Goal: Transaction & Acquisition: Purchase product/service

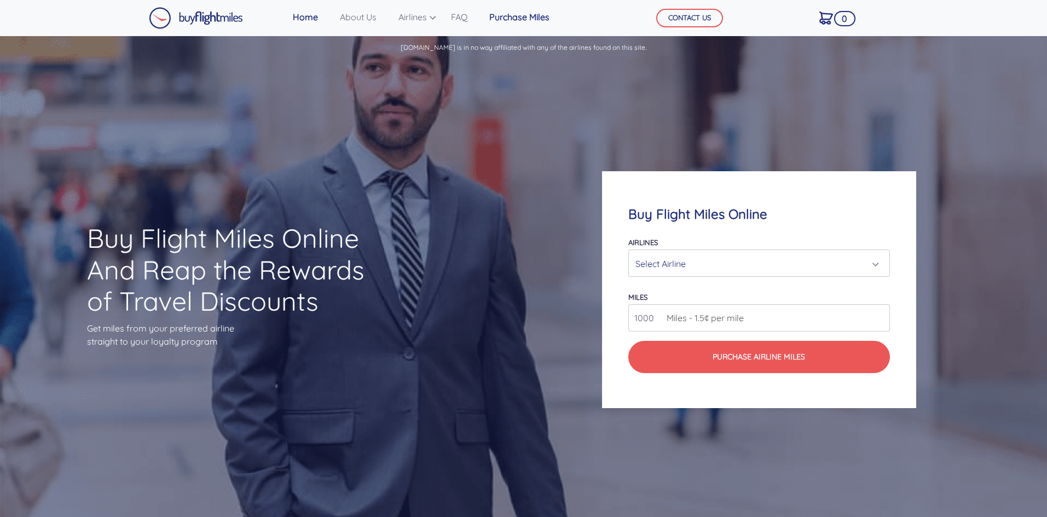
click at [530, 8] on link "Purchase Miles" at bounding box center [519, 17] width 69 height 22
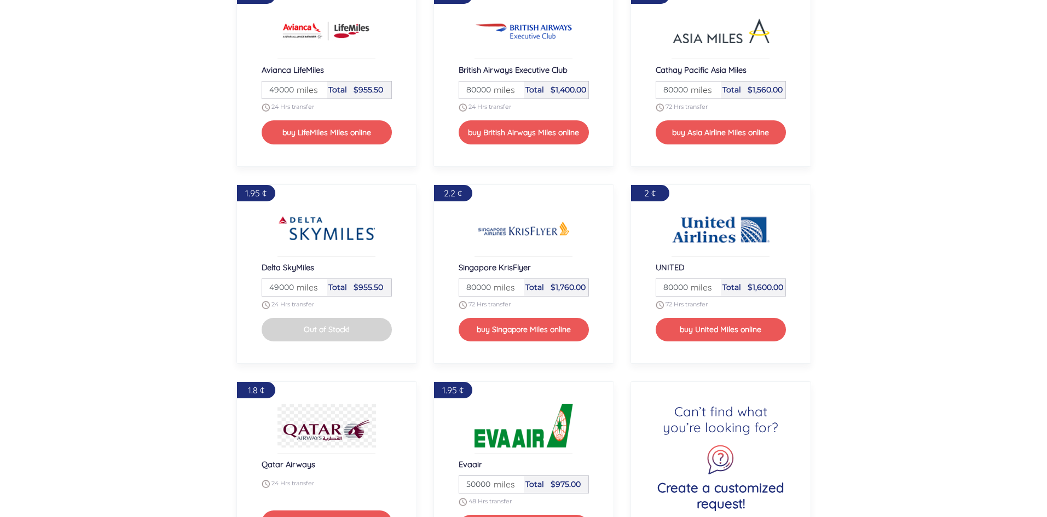
scroll to position [1264, 0]
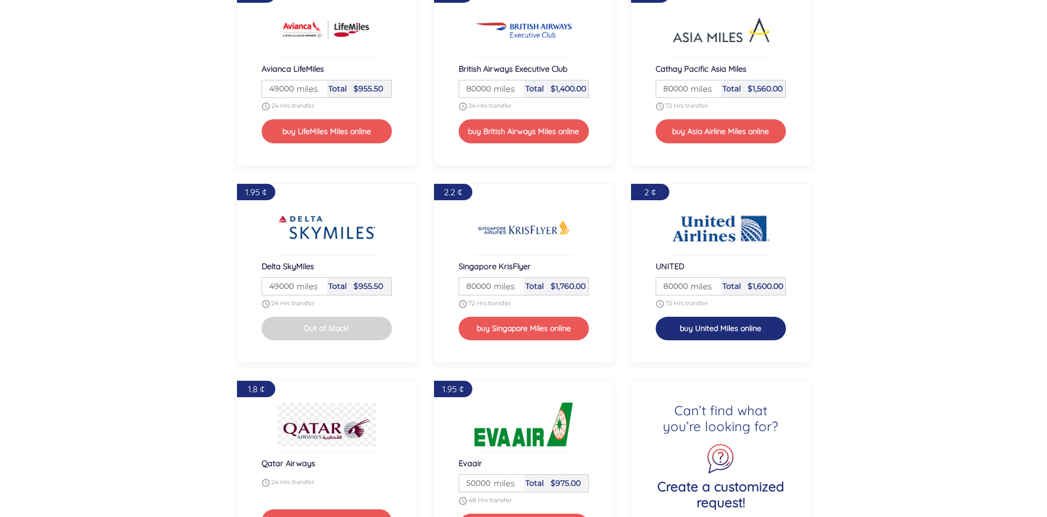
click at [725, 336] on button "buy United Miles online" at bounding box center [720, 329] width 130 height 24
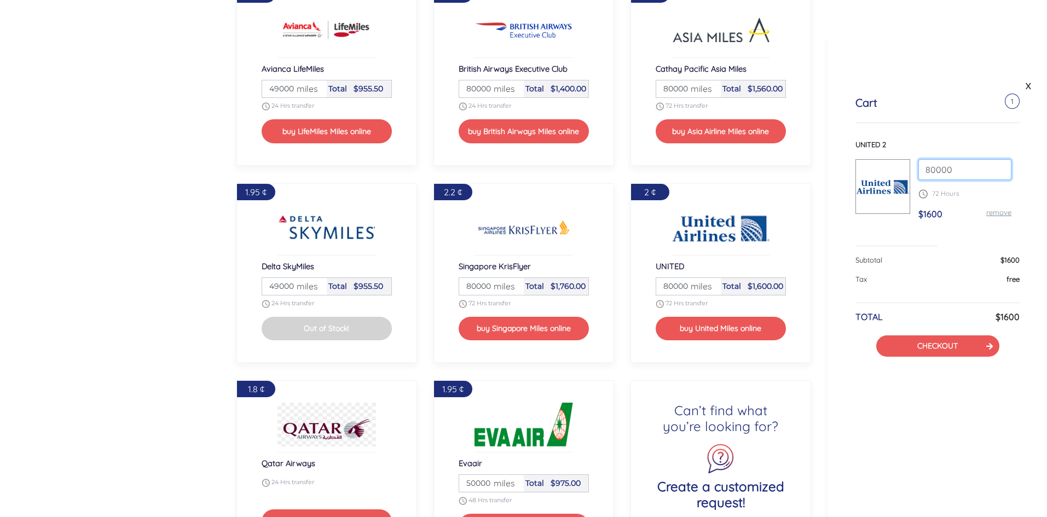
click at [997, 166] on input "80000" at bounding box center [964, 169] width 93 height 21
click at [1004, 173] on input "80000" at bounding box center [964, 169] width 93 height 21
click at [1002, 164] on input "81000" at bounding box center [964, 169] width 93 height 21
click at [1002, 164] on input "82000" at bounding box center [964, 169] width 93 height 21
click at [1000, 168] on input "84000" at bounding box center [964, 169] width 93 height 21
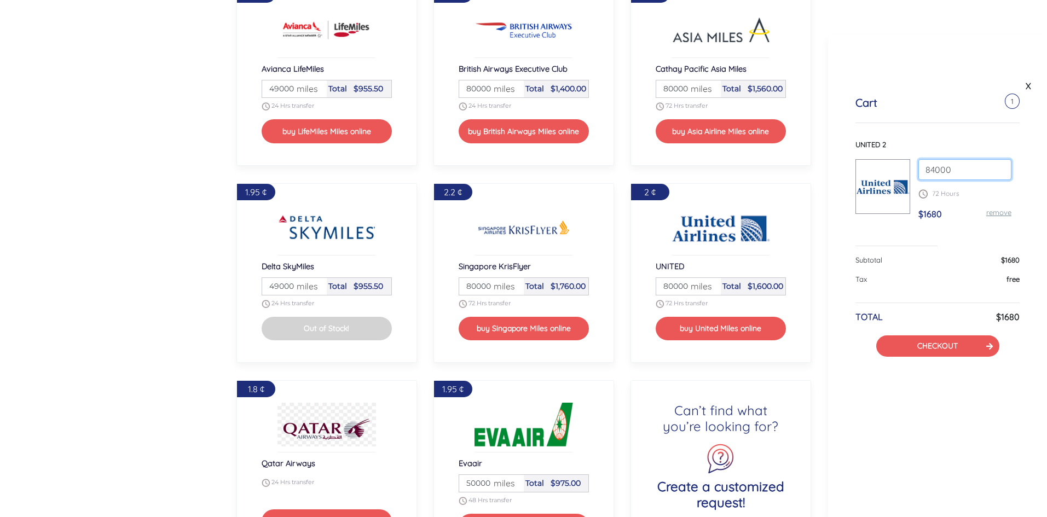
drag, startPoint x: 961, startPoint y: 158, endPoint x: 931, endPoint y: 163, distance: 31.0
click at [931, 163] on div "UNITED 2 84000 72 Hours $1680 remove" at bounding box center [937, 185] width 164 height 90
drag, startPoint x: 959, startPoint y: 178, endPoint x: 899, endPoint y: 167, distance: 60.1
click at [899, 167] on div "UNITED 2 84000 72 Hours $1680 remove" at bounding box center [937, 185] width 164 height 90
type input "82000"
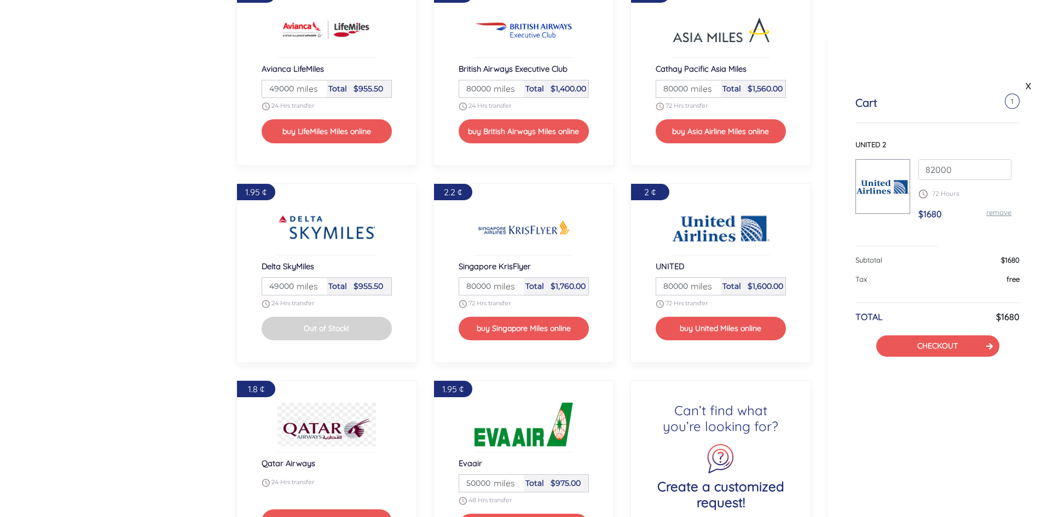
click at [366, 290] on span "$955.50" at bounding box center [368, 286] width 30 height 10
click at [344, 321] on button "Out of Stock!" at bounding box center [327, 329] width 130 height 24
click at [321, 283] on input "49000" at bounding box center [294, 286] width 61 height 17
click at [315, 284] on span "miles" at bounding box center [304, 286] width 27 height 13
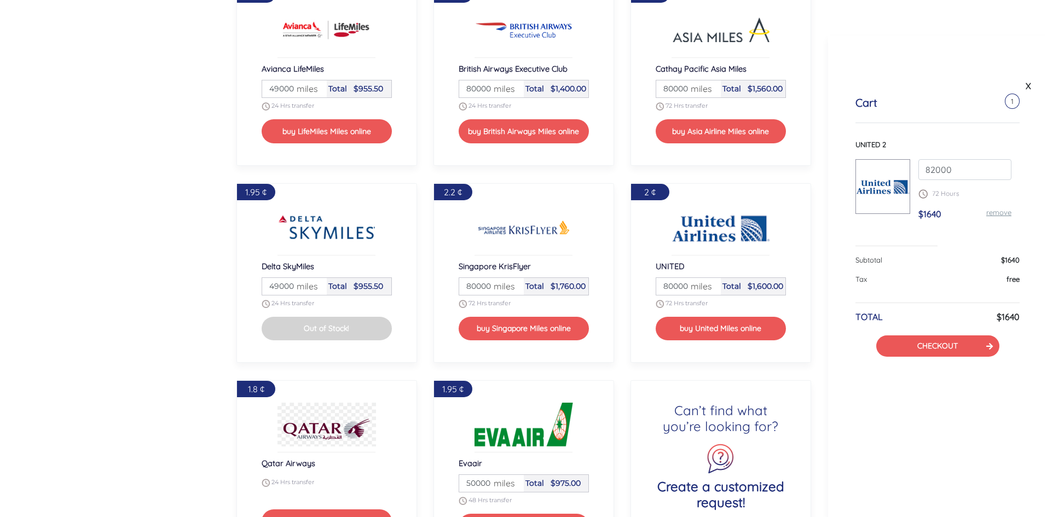
click at [315, 286] on span "miles" at bounding box center [304, 286] width 27 height 13
click at [320, 288] on input "49000" at bounding box center [294, 286] width 61 height 17
click at [317, 285] on input "51000" at bounding box center [294, 286] width 61 height 17
click at [316, 292] on span "miles" at bounding box center [304, 286] width 27 height 13
click at [317, 288] on span "miles" at bounding box center [304, 286] width 27 height 13
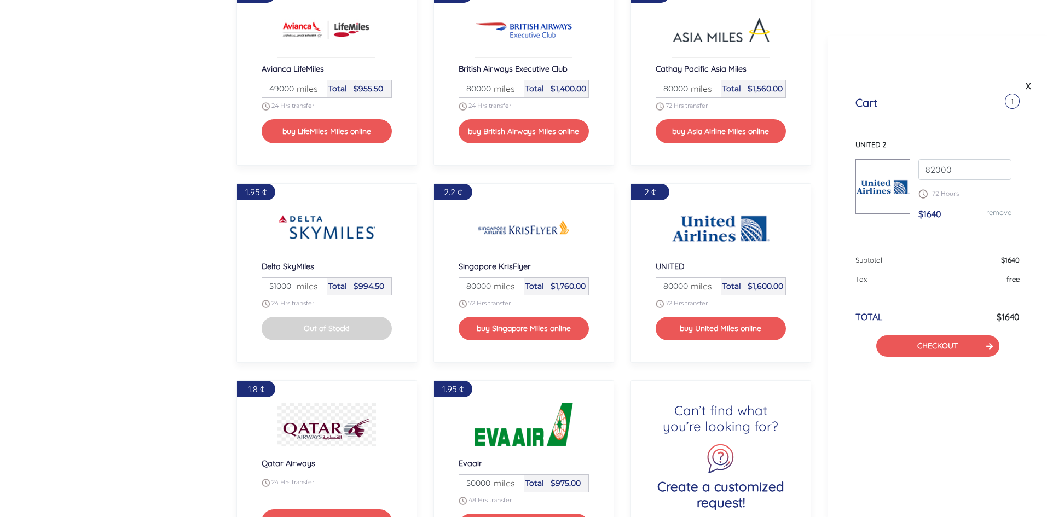
click at [315, 295] on div "Delta SkyMiles Miles 51000 miles Total $994.50 24 Hrs transfer Out of Stock!" at bounding box center [327, 300] width 130 height 79
click at [317, 289] on input "50000" at bounding box center [294, 286] width 61 height 17
type input "49000"
click at [317, 289] on input "49000" at bounding box center [294, 286] width 61 height 17
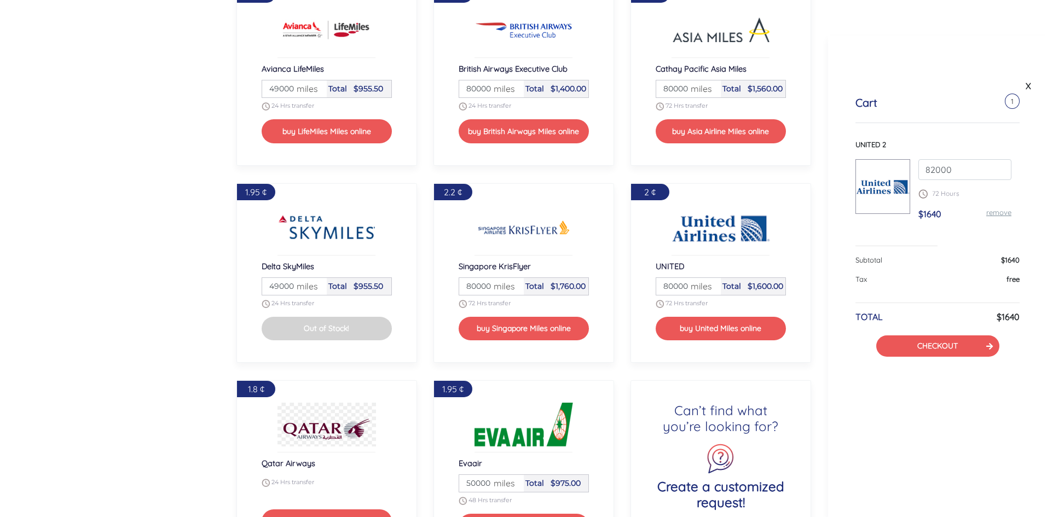
click at [317, 289] on input "49000" at bounding box center [294, 286] width 61 height 17
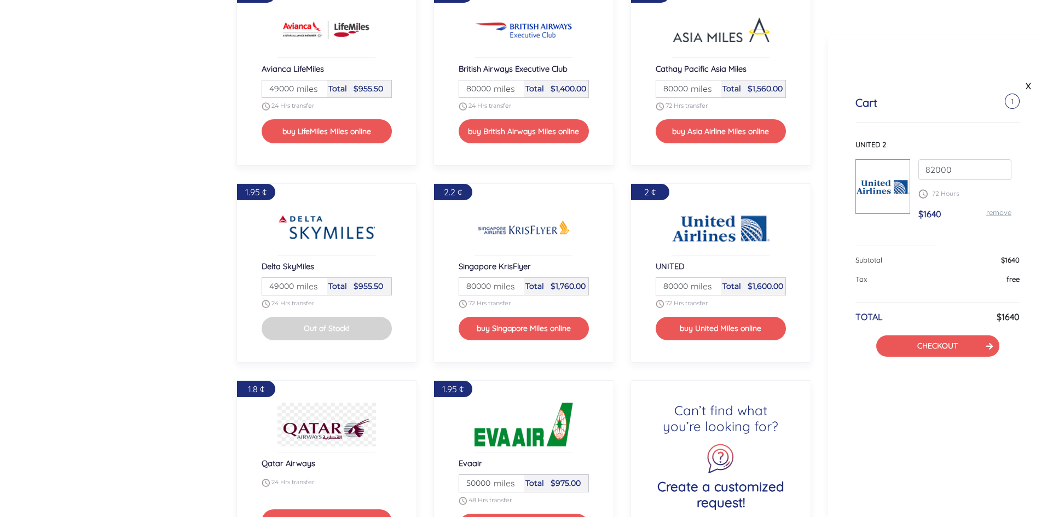
click at [317, 289] on input "49000" at bounding box center [294, 286] width 61 height 17
click at [317, 289] on span "miles" at bounding box center [304, 286] width 27 height 13
click at [317, 289] on div "Miles 49000 miles" at bounding box center [294, 286] width 65 height 17
click at [317, 289] on input "49000" at bounding box center [294, 286] width 61 height 17
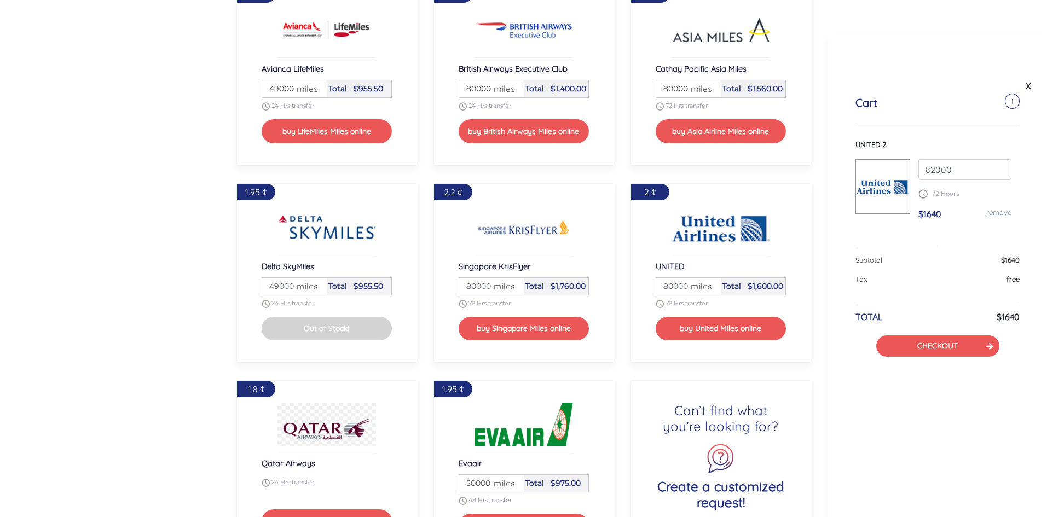
click at [317, 289] on input "49000" at bounding box center [294, 286] width 61 height 17
click at [270, 283] on input "49000" at bounding box center [294, 286] width 61 height 17
click at [293, 285] on span "miles" at bounding box center [304, 286] width 27 height 13
click at [294, 286] on span "miles" at bounding box center [304, 286] width 27 height 13
click at [280, 286] on input "49000" at bounding box center [294, 286] width 61 height 17
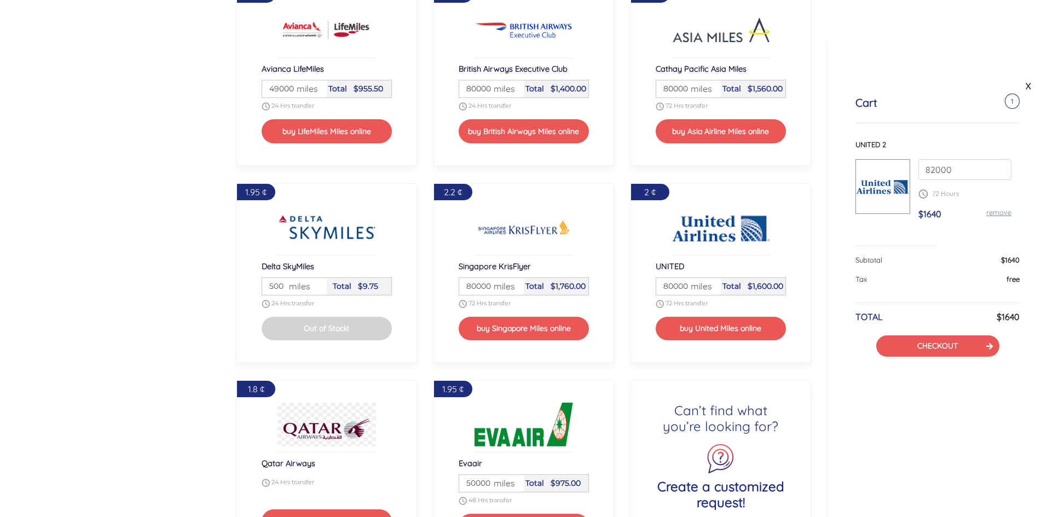
type input "500"
click at [358, 349] on div "1.95 ¢ Delta SkyMiles Miles 500 miles Total $9.75 24 Hrs transfer Out of Stock!" at bounding box center [326, 272] width 181 height 179
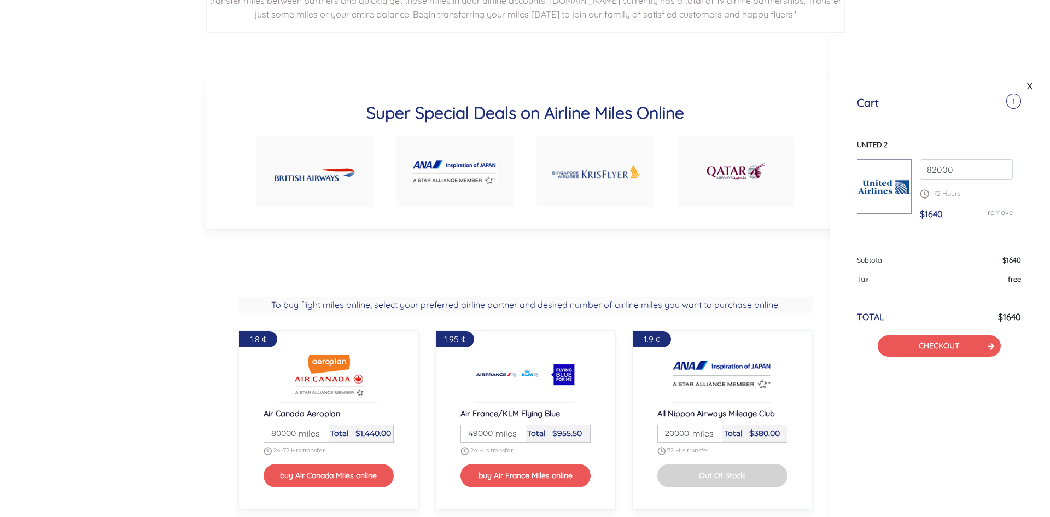
scroll to position [717, 0]
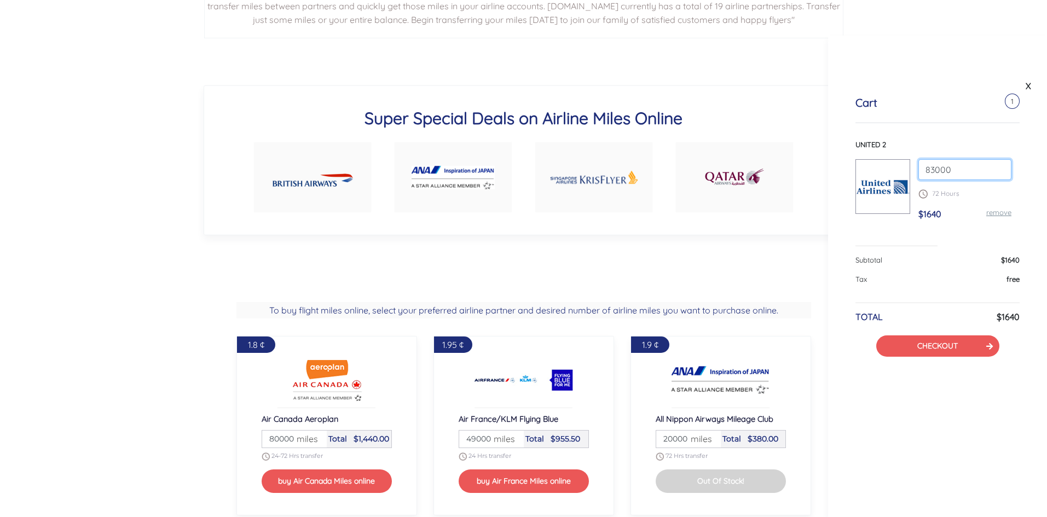
click at [1003, 166] on input "83000" at bounding box center [964, 169] width 93 height 21
type input "8"
type input "44000"
click at [961, 236] on div "UNITED 2 44000 72 Hours $1640 remove" at bounding box center [937, 193] width 164 height 107
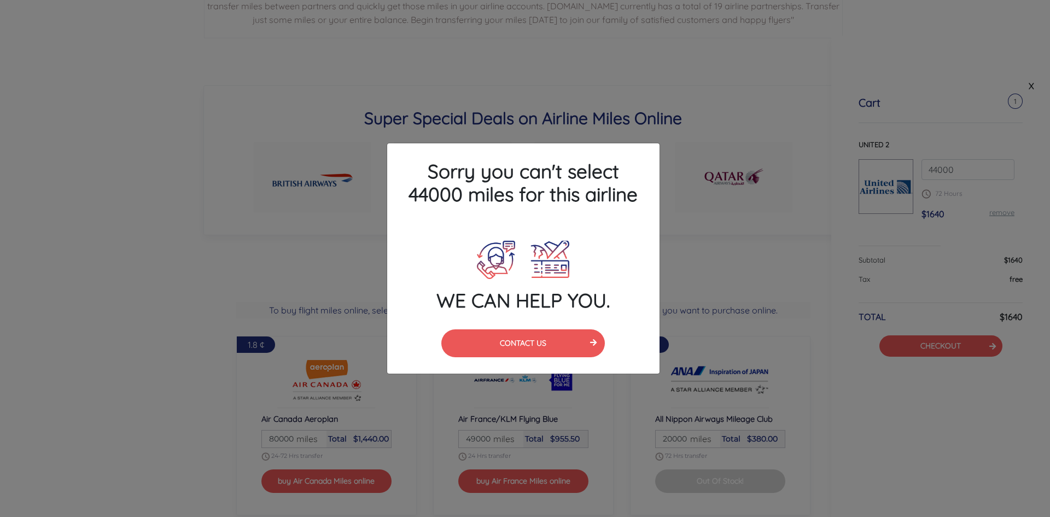
click at [542, 305] on h4 "WE CAN HELP YOU." at bounding box center [523, 300] width 272 height 23
